Goal: Information Seeking & Learning: Learn about a topic

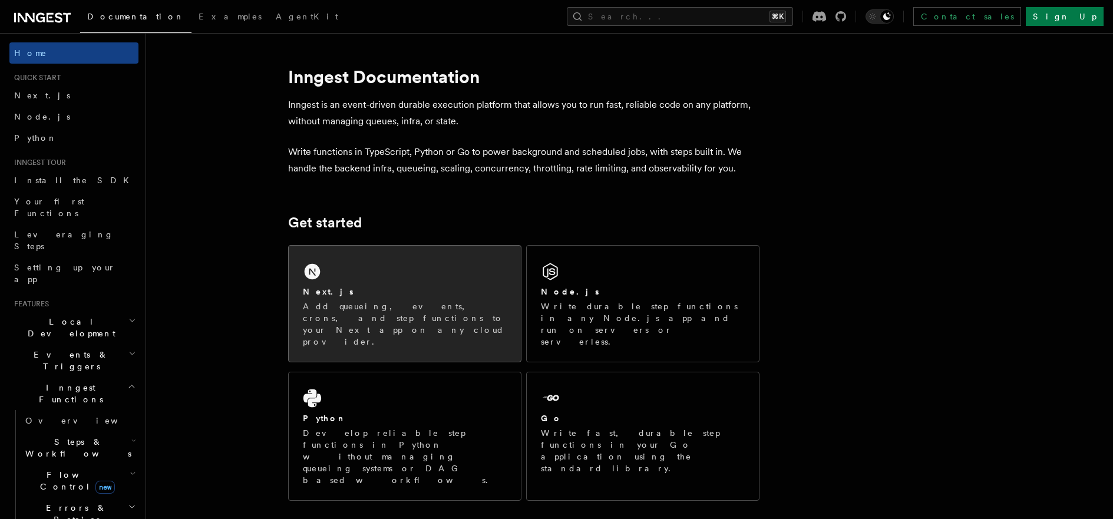
click at [437, 300] on p "Add queueing, events, crons, and step functions to your Next app on any cloud p…" at bounding box center [405, 323] width 204 height 47
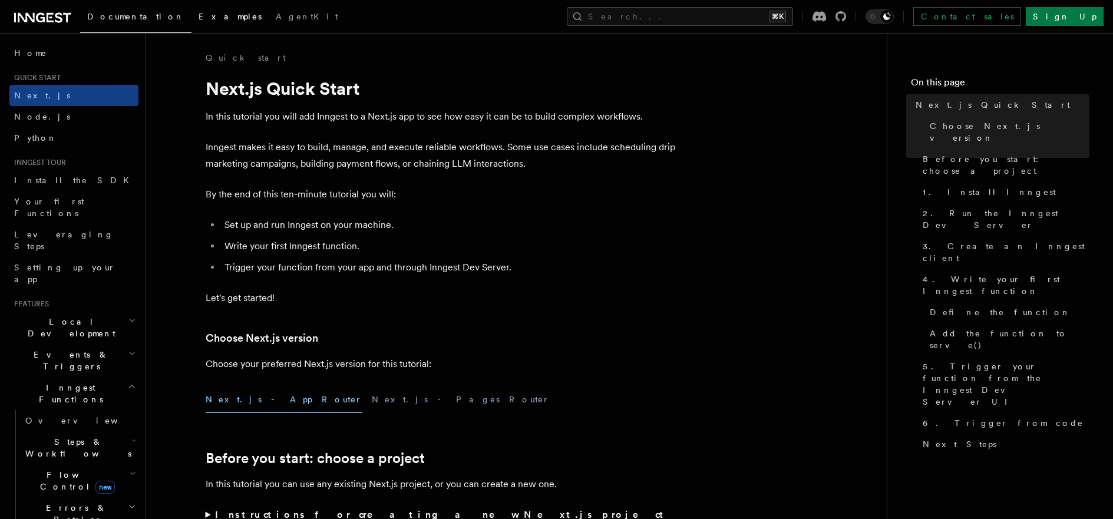
click at [199, 17] on span "Examples" at bounding box center [230, 16] width 63 height 9
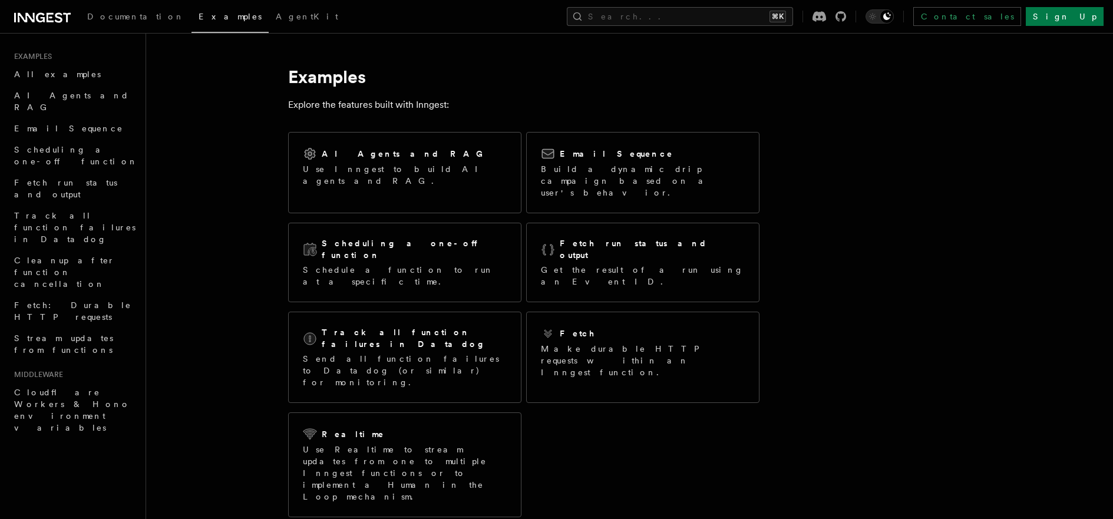
click at [32, 22] on icon at bounding box center [42, 18] width 57 height 14
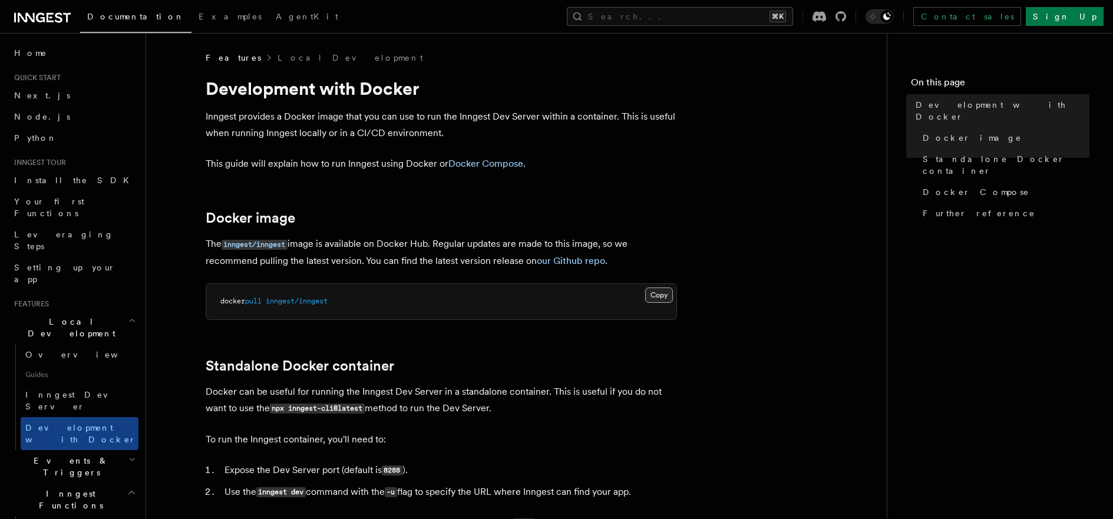
click at [656, 298] on button "Copy Copied" at bounding box center [659, 295] width 28 height 15
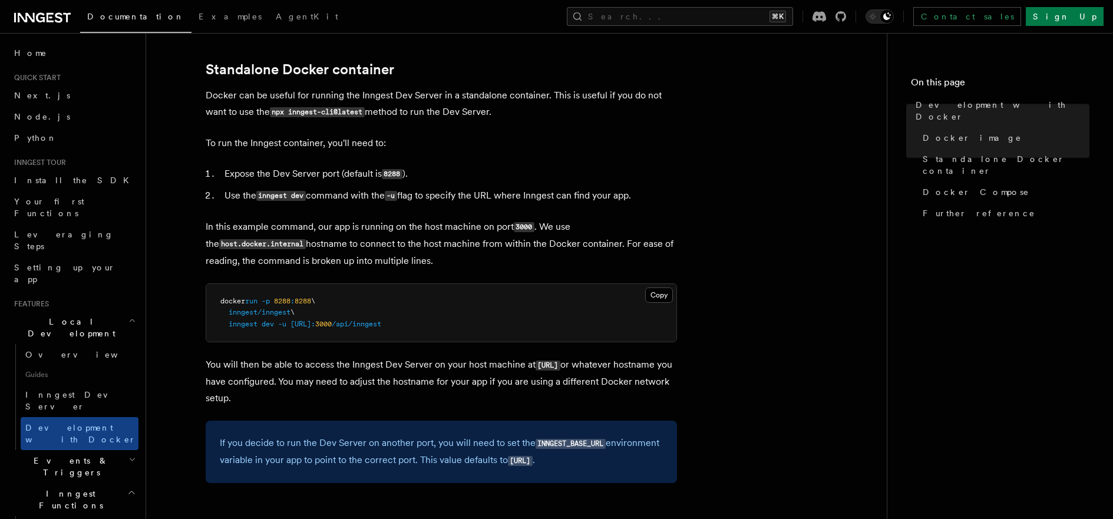
scroll to position [298, 0]
click at [663, 292] on button "Copy Copied" at bounding box center [659, 293] width 28 height 15
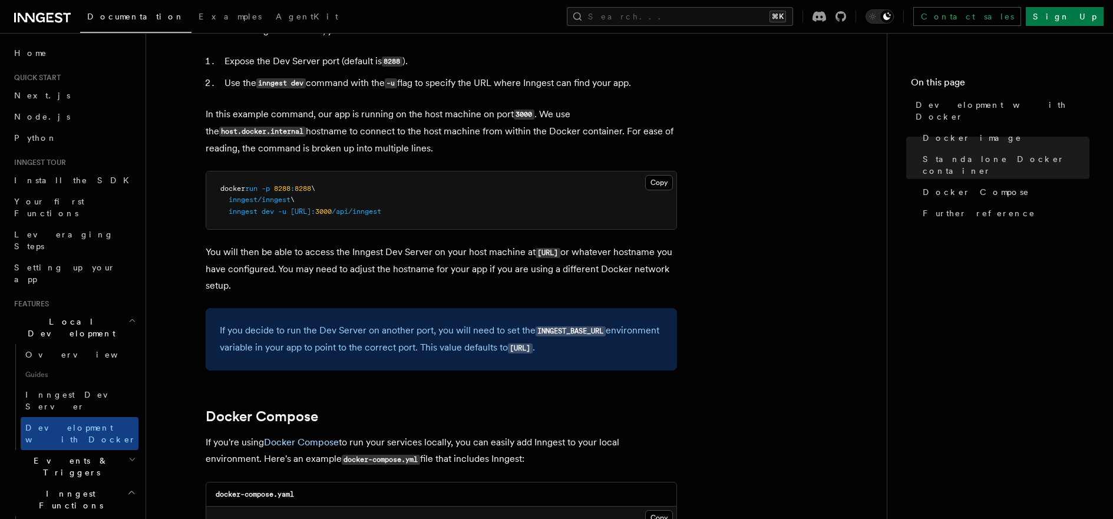
scroll to position [410, 0]
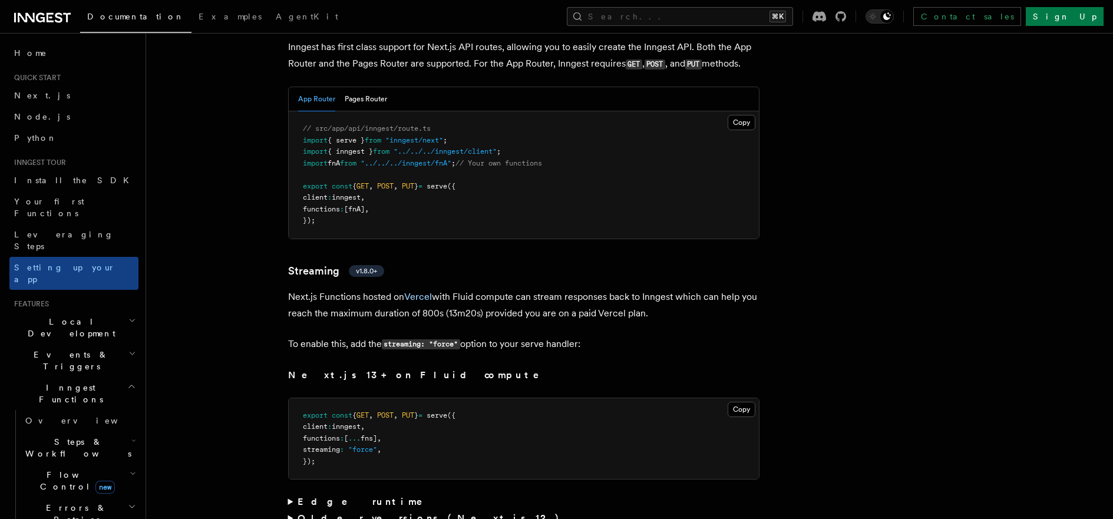
scroll to position [7487, 0]
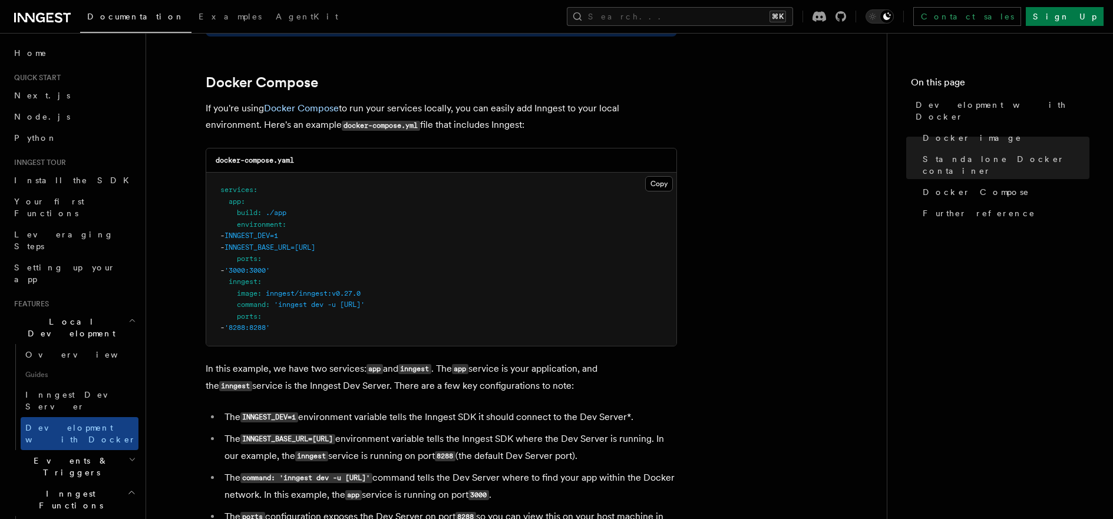
scroll to position [752, 0]
